Goal: Navigation & Orientation: Find specific page/section

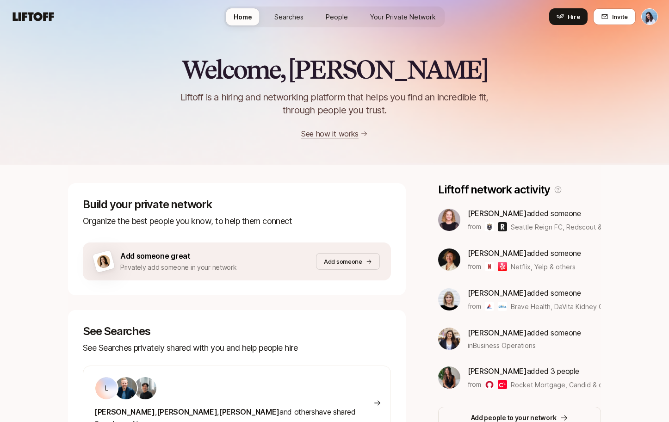
click at [296, 14] on span "Searches" at bounding box center [288, 17] width 29 height 10
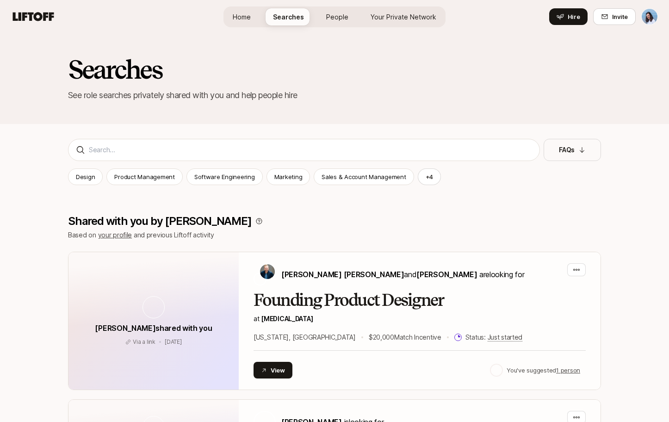
scroll to position [3, 0]
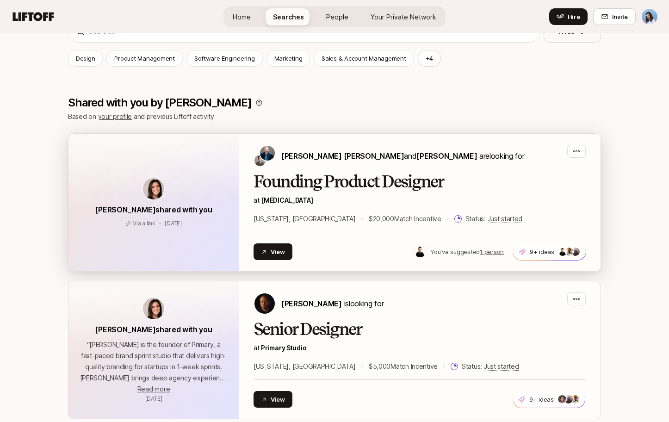
scroll to position [124, 0]
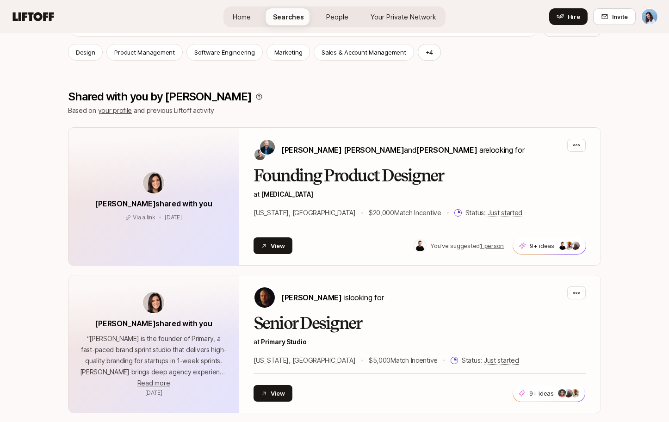
click at [32, 12] on icon at bounding box center [33, 16] width 44 height 13
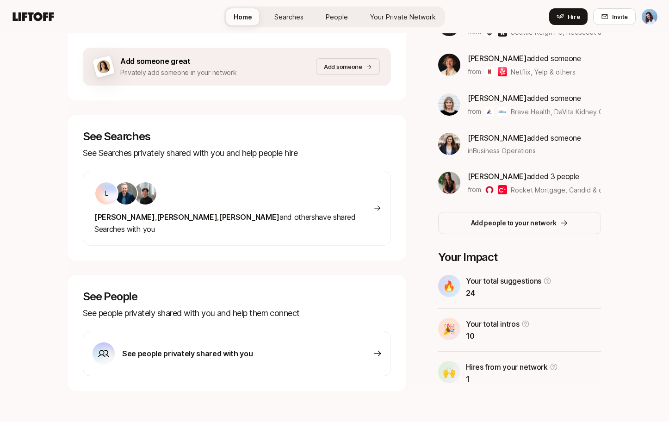
click at [291, 21] on span "Searches" at bounding box center [288, 17] width 29 height 10
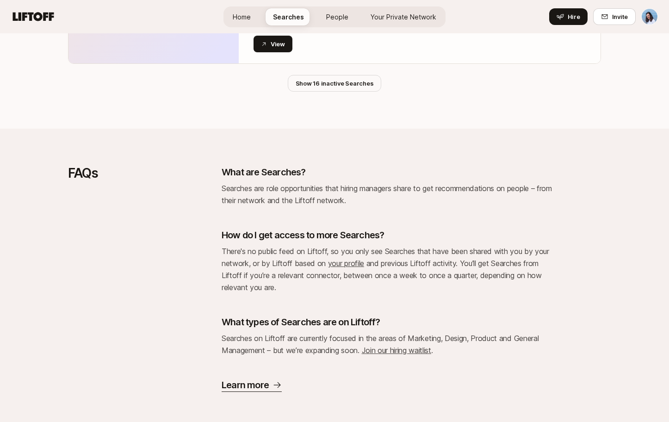
scroll to position [1954, 0]
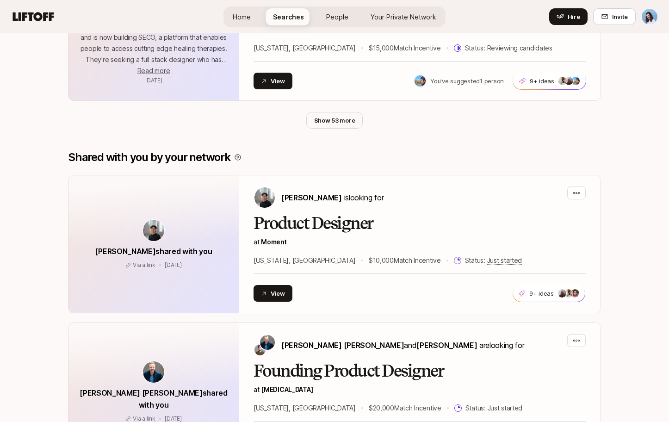
click at [239, 15] on span "Home" at bounding box center [242, 17] width 18 height 10
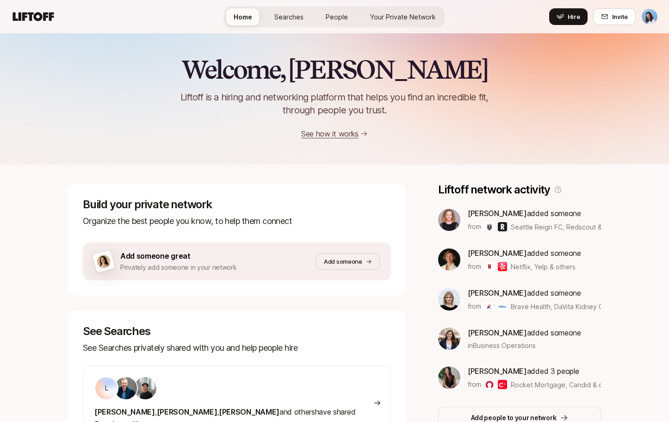
scroll to position [195, 0]
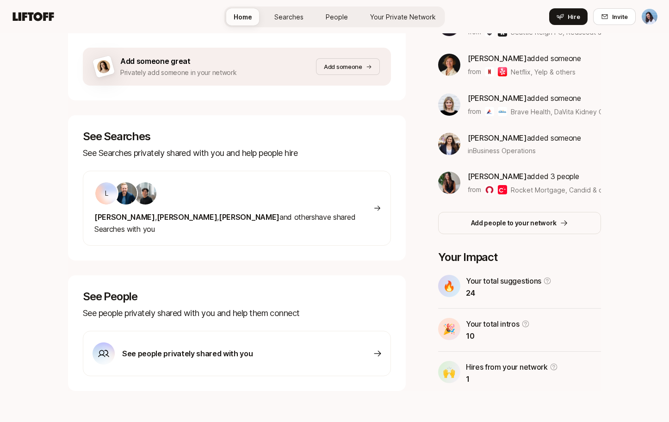
click at [284, 15] on span "Searches" at bounding box center [288, 17] width 29 height 10
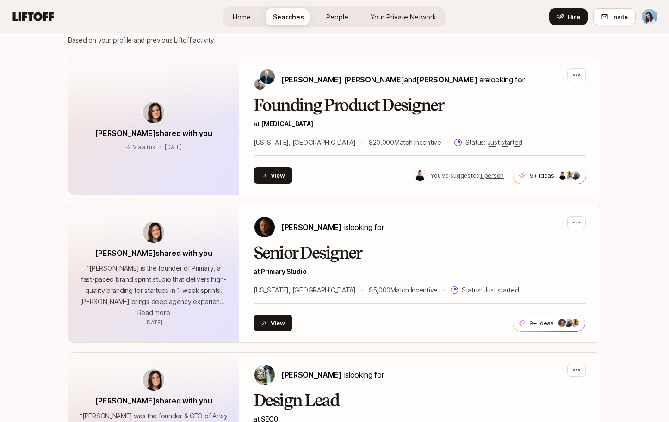
scroll to position [578, 0]
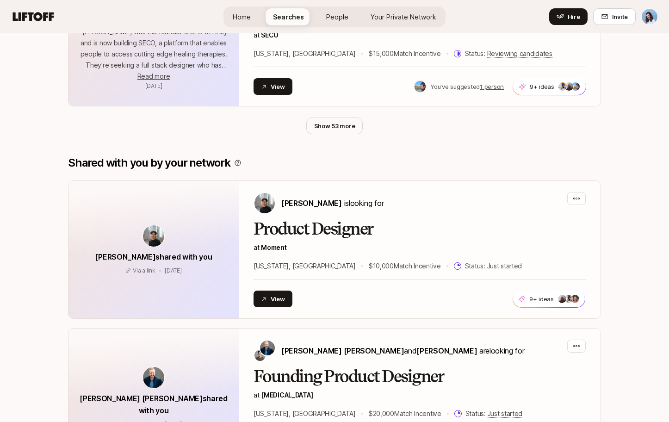
click at [250, 15] on span "Home" at bounding box center [242, 17] width 18 height 10
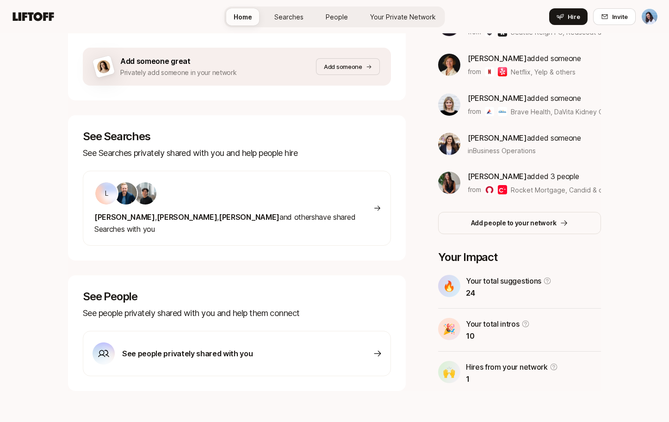
scroll to position [7, 0]
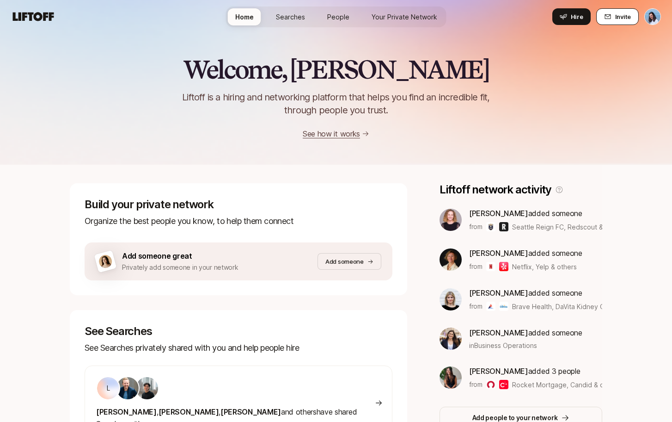
click at [606, 20] on button "Invite" at bounding box center [617, 16] width 43 height 17
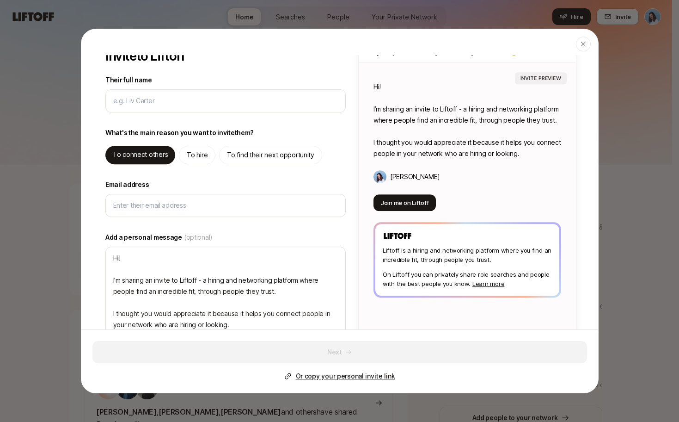
scroll to position [25, 0]
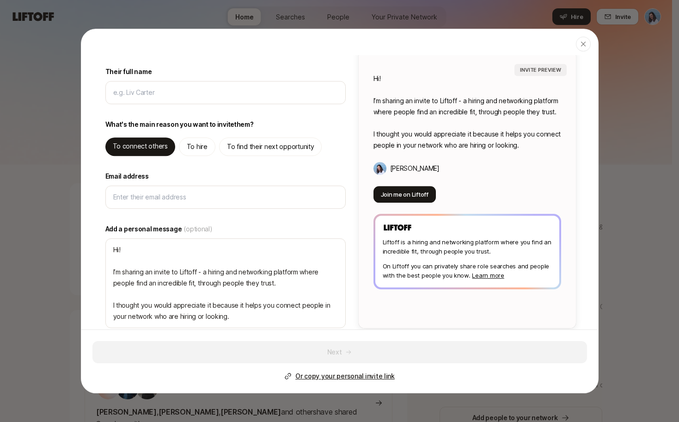
type textarea "x"
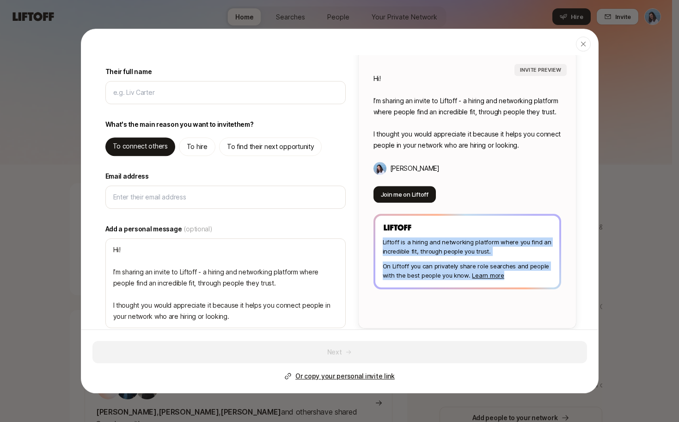
drag, startPoint x: 498, startPoint y: 276, endPoint x: 371, endPoint y: 243, distance: 131.5
click at [375, 243] on div "Liftoff is a hiring and networking platform where you find an incredible fit, t…" at bounding box center [467, 251] width 184 height 72
copy div "Liftoff is a hiring and networking platform where you find an incredible fit, t…"
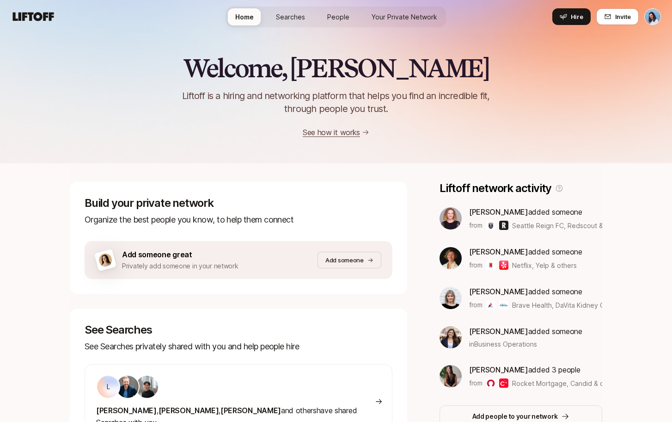
scroll to position [2, 0]
